Goal: Entertainment & Leisure: Consume media (video, audio)

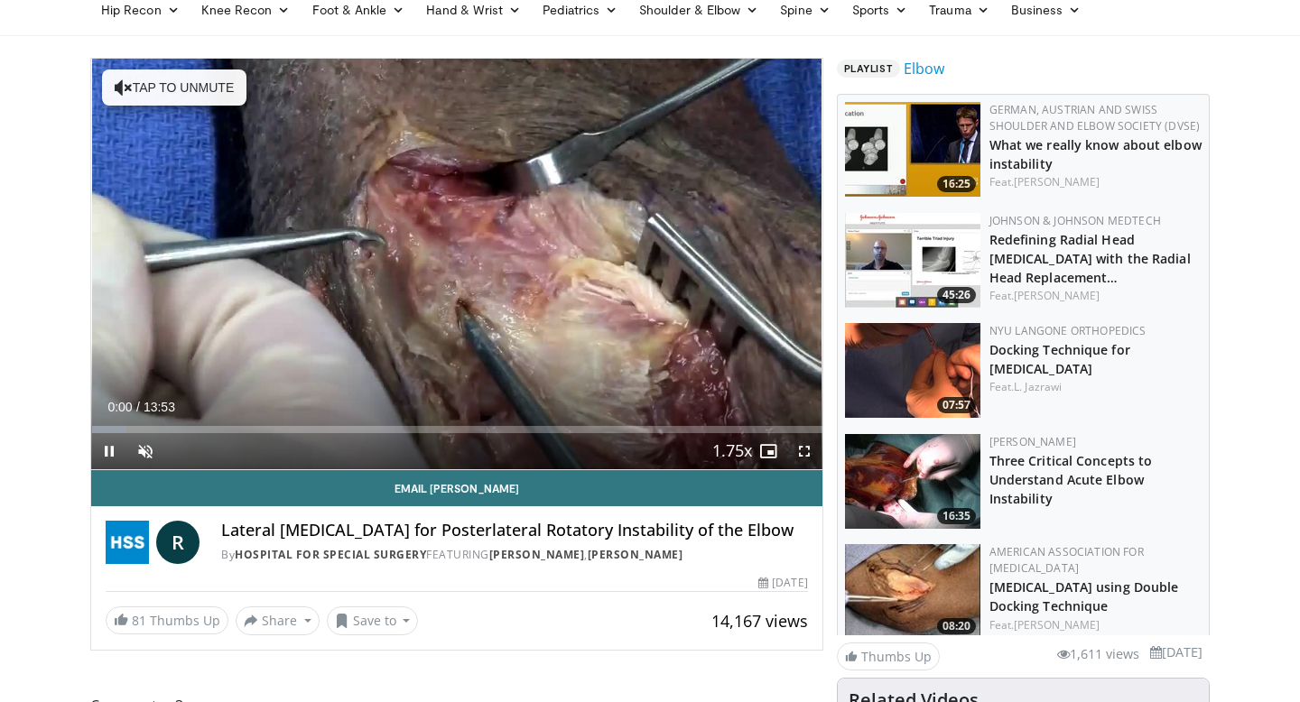
scroll to position [130, 0]
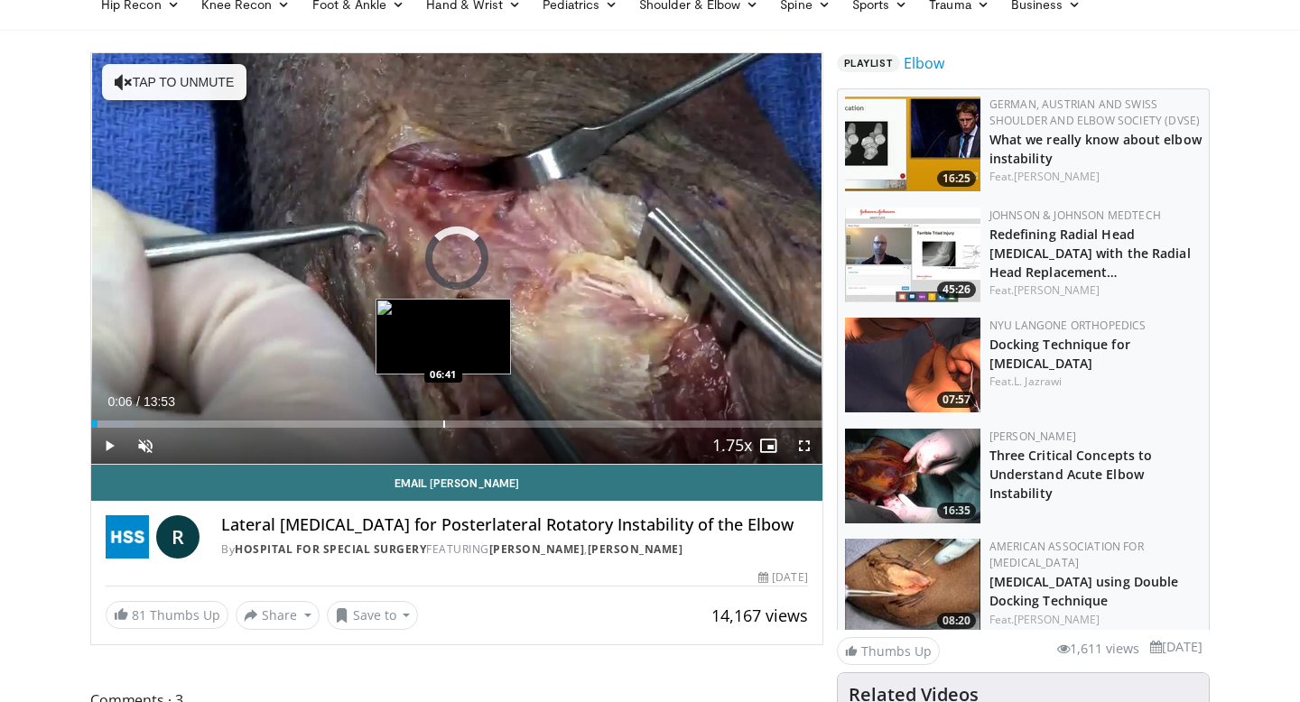
click at [442, 416] on div "Loaded : 5.98% 00:06 06:41" at bounding box center [456, 419] width 731 height 17
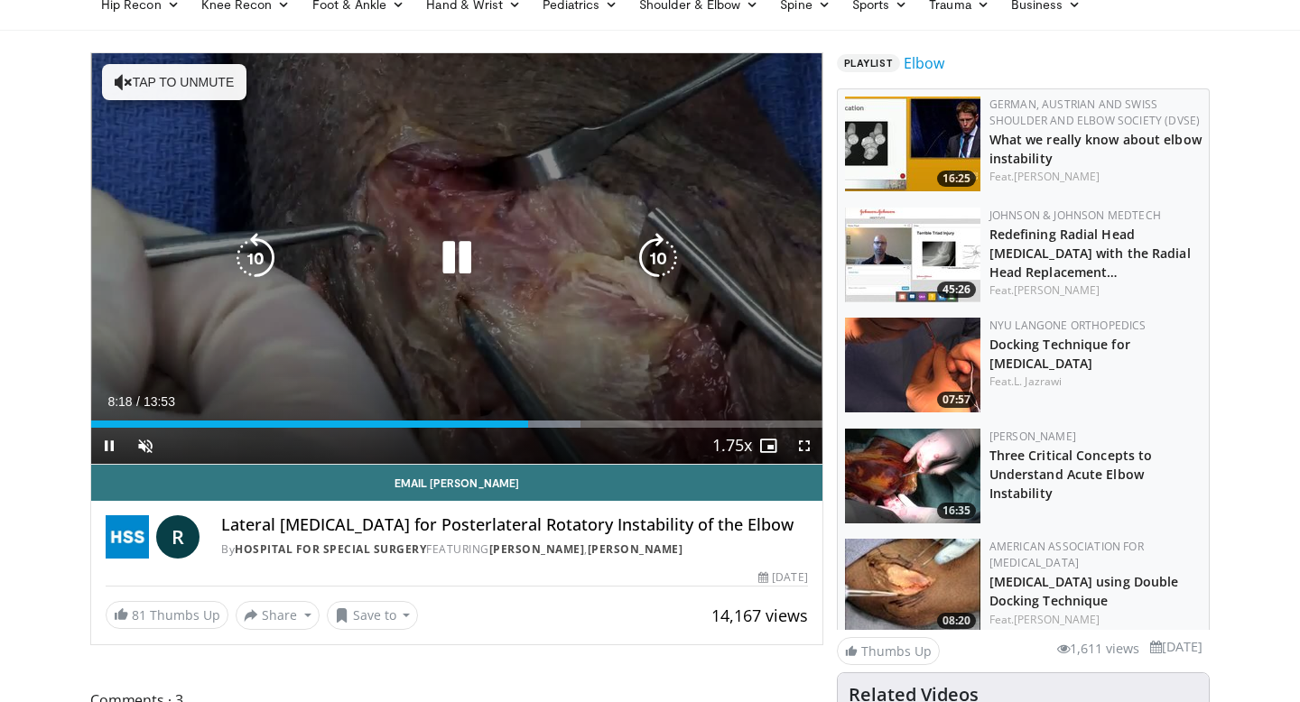
click at [218, 87] on button "Tap to unmute" at bounding box center [174, 82] width 144 height 36
click at [459, 269] on icon "Video Player" at bounding box center [456, 258] width 51 height 51
click at [591, 230] on div "10 seconds Tap to unmute" at bounding box center [456, 258] width 731 height 411
click at [454, 248] on icon "Video Player" at bounding box center [456, 258] width 51 height 51
